Goal: Transaction & Acquisition: Purchase product/service

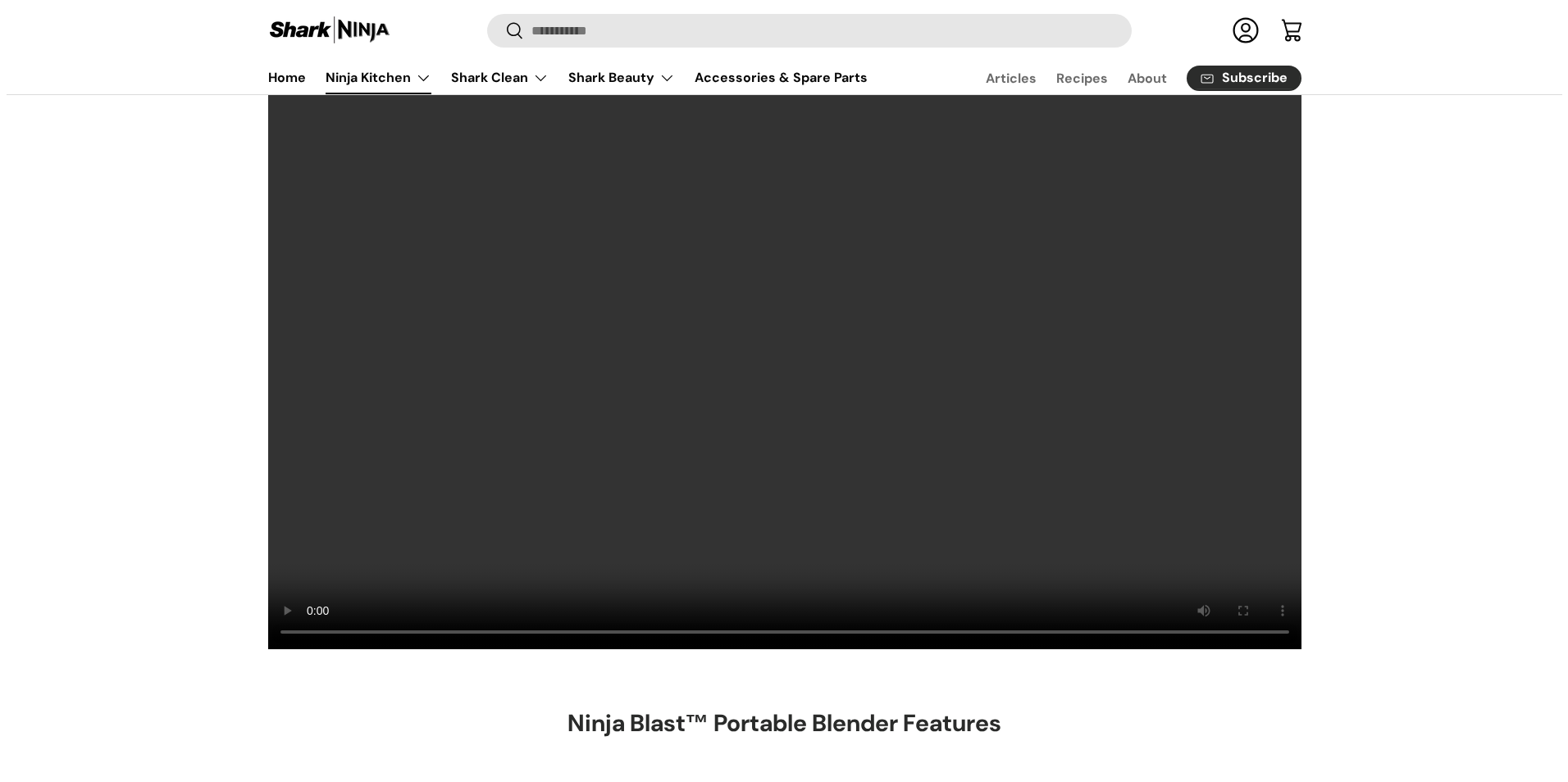
scroll to position [164, 0]
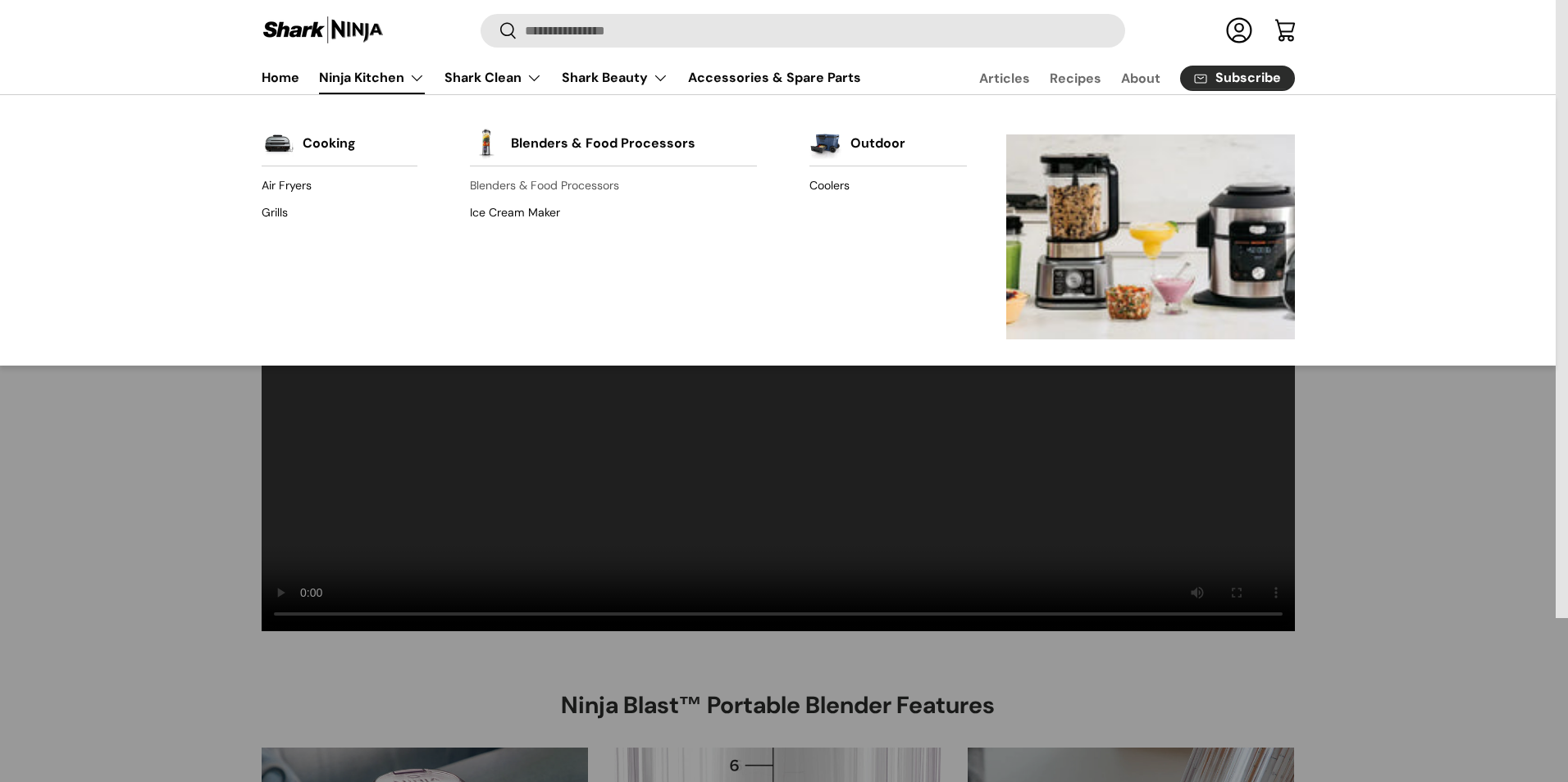
click at [544, 188] on link "Blenders & Food Processors" at bounding box center [614, 186] width 287 height 26
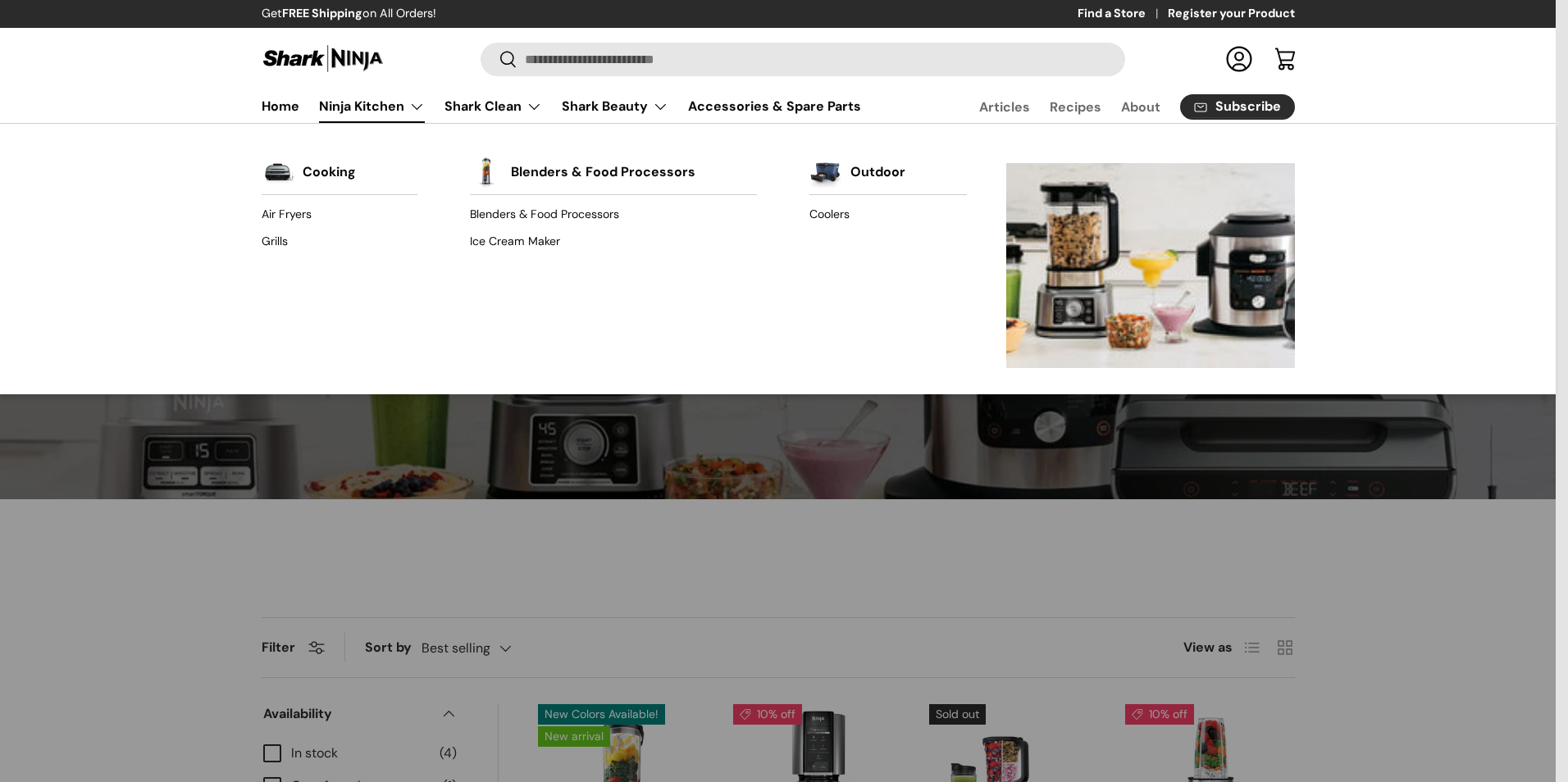
click at [362, 106] on link "Ninja Kitchen" at bounding box center [371, 107] width 106 height 33
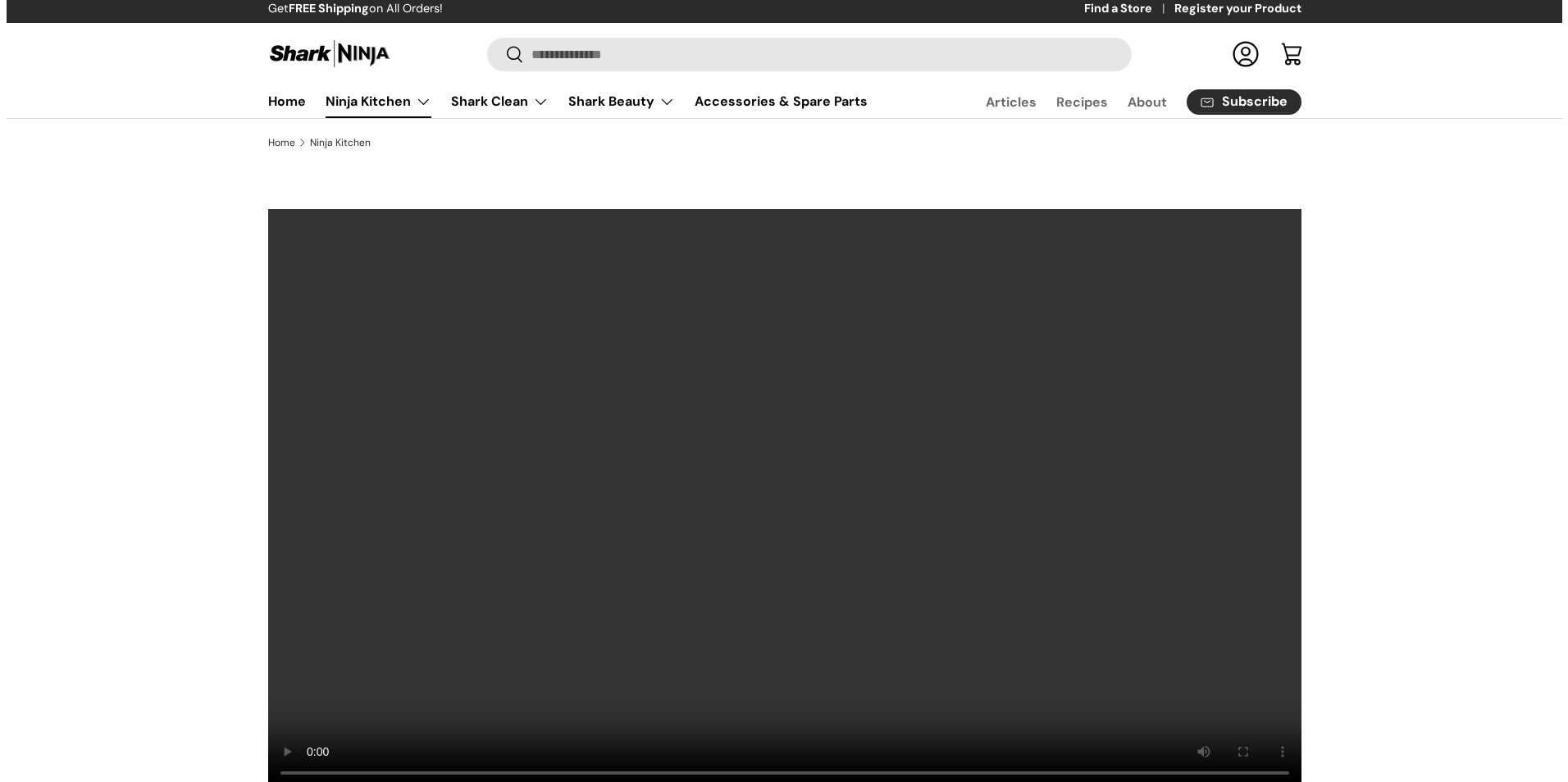
scroll to position [3, 0]
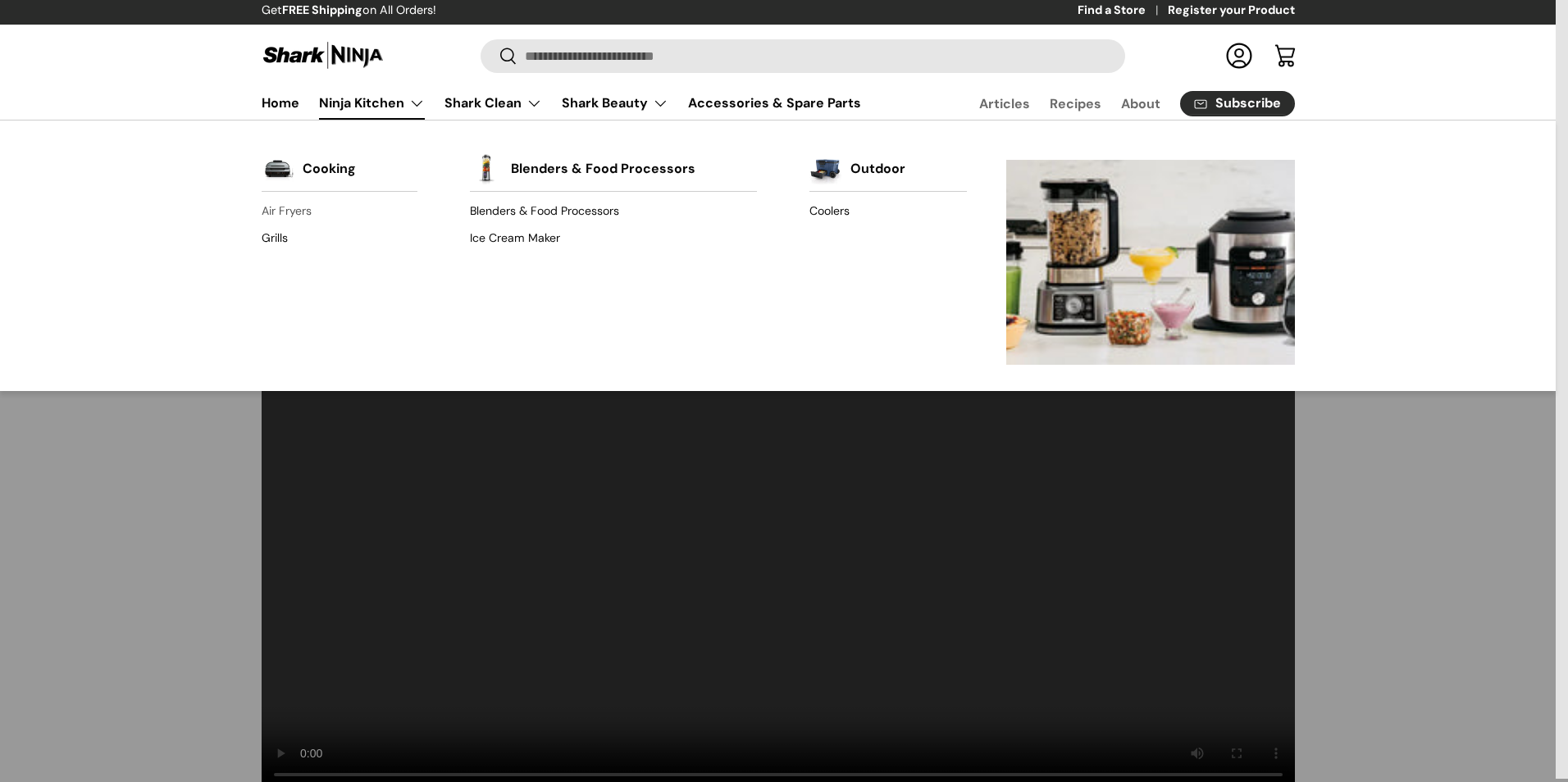
click at [274, 208] on link "Air Fryers" at bounding box center [339, 211] width 156 height 26
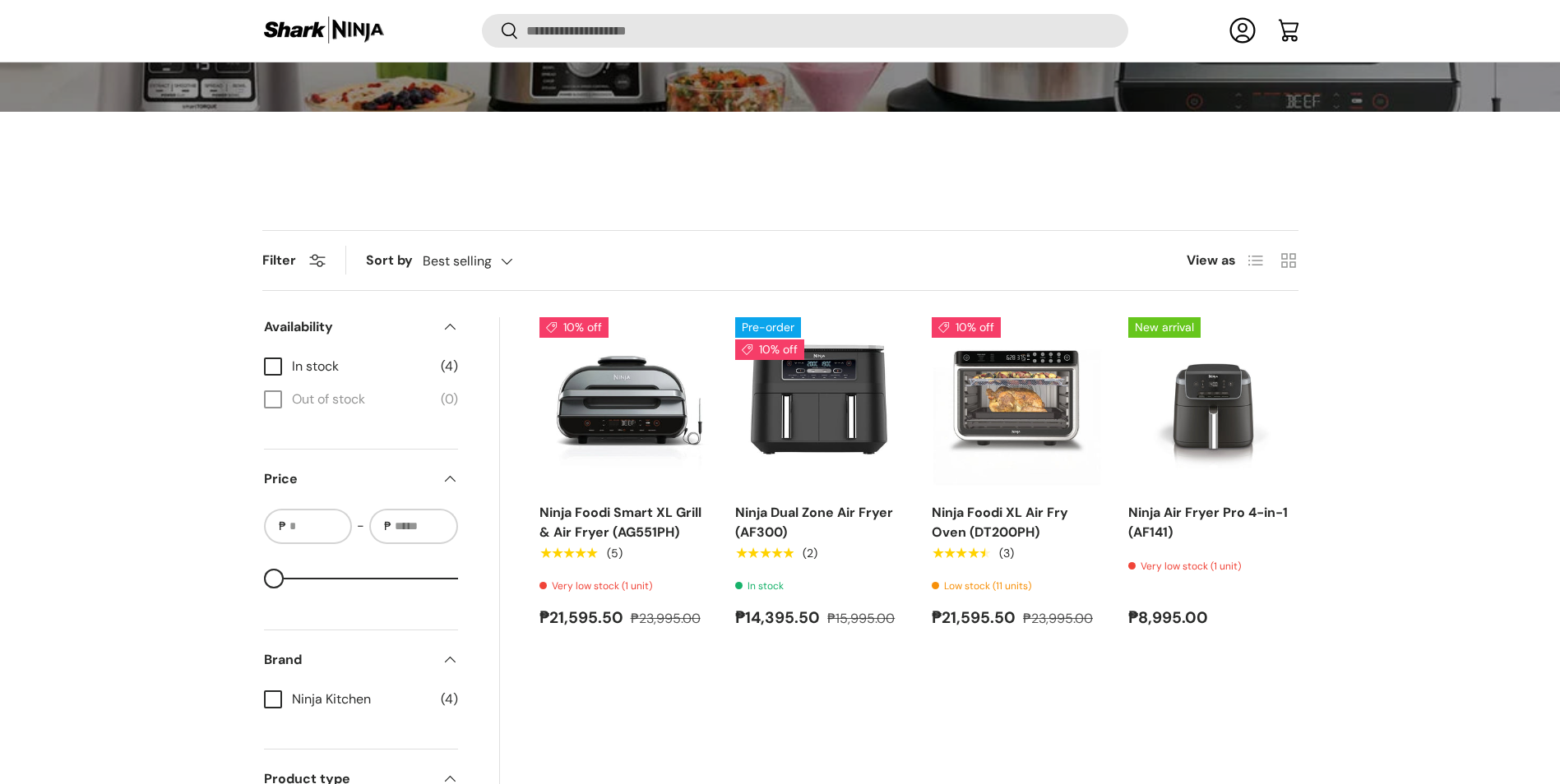
scroll to position [407, 0]
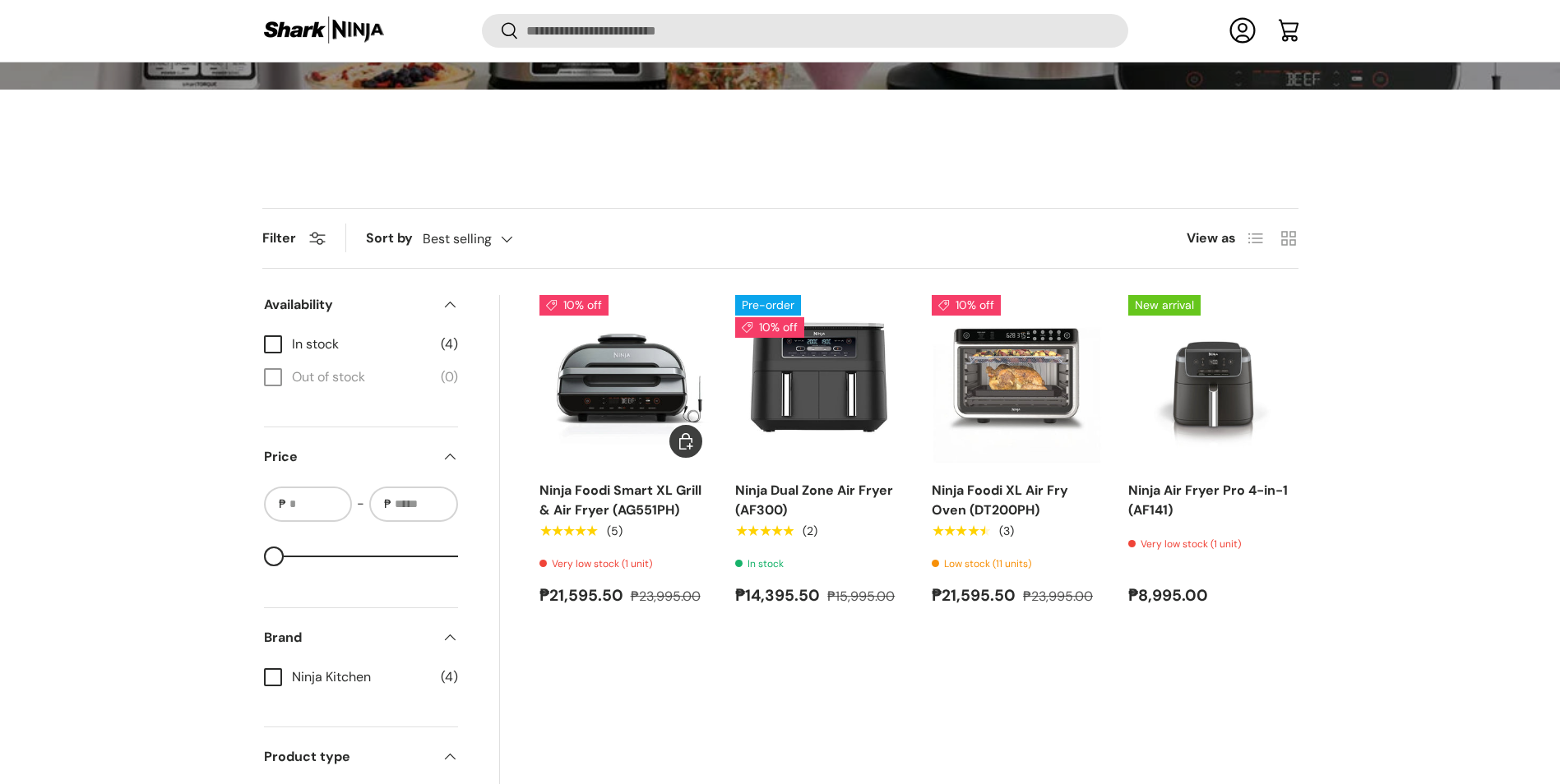
click at [0, 0] on img "Ninja Foodi Smart XL Grill & Air Fryer (AG551PH)" at bounding box center [0, 0] width 0 height 0
